Goal: Information Seeking & Learning: Learn about a topic

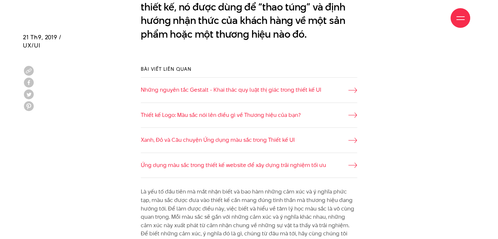
scroll to position [550, 0]
click at [238, 139] on link "Xanh, Đỏ và Câu chuyện Ứng dụng màu sắc trong Thiết kế UI" at bounding box center [249, 139] width 216 height 9
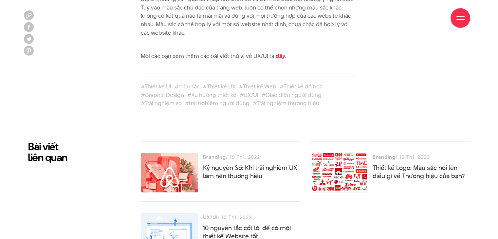
scroll to position [3011, 0]
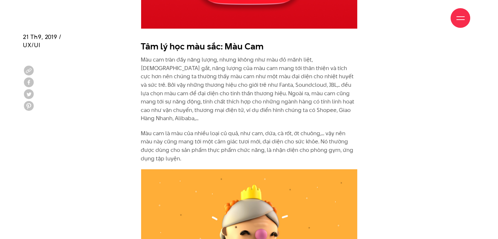
scroll to position [1087, 0]
